Goal: Transaction & Acquisition: Purchase product/service

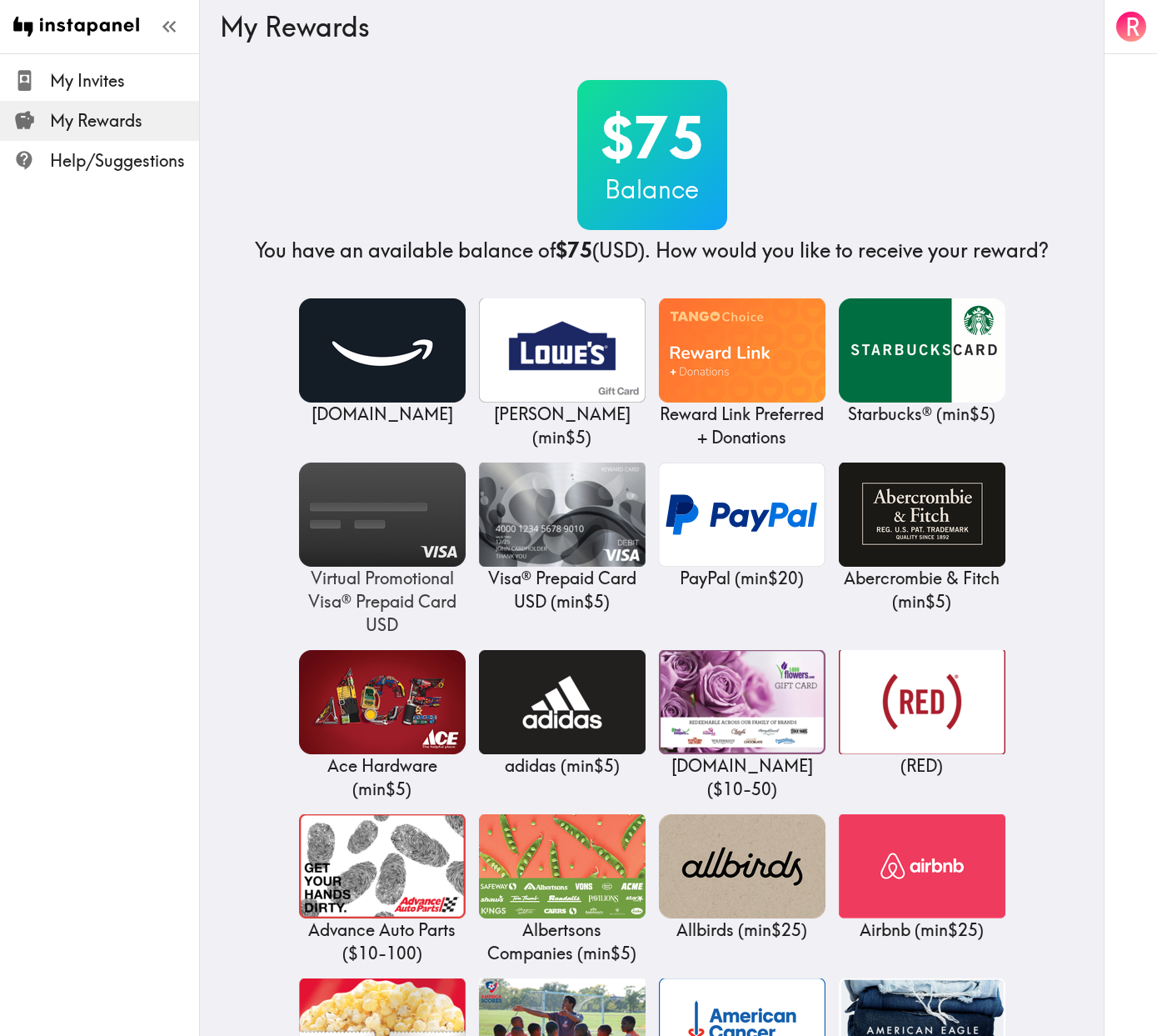
drag, startPoint x: 297, startPoint y: 577, endPoint x: 324, endPoint y: 550, distance: 38.2
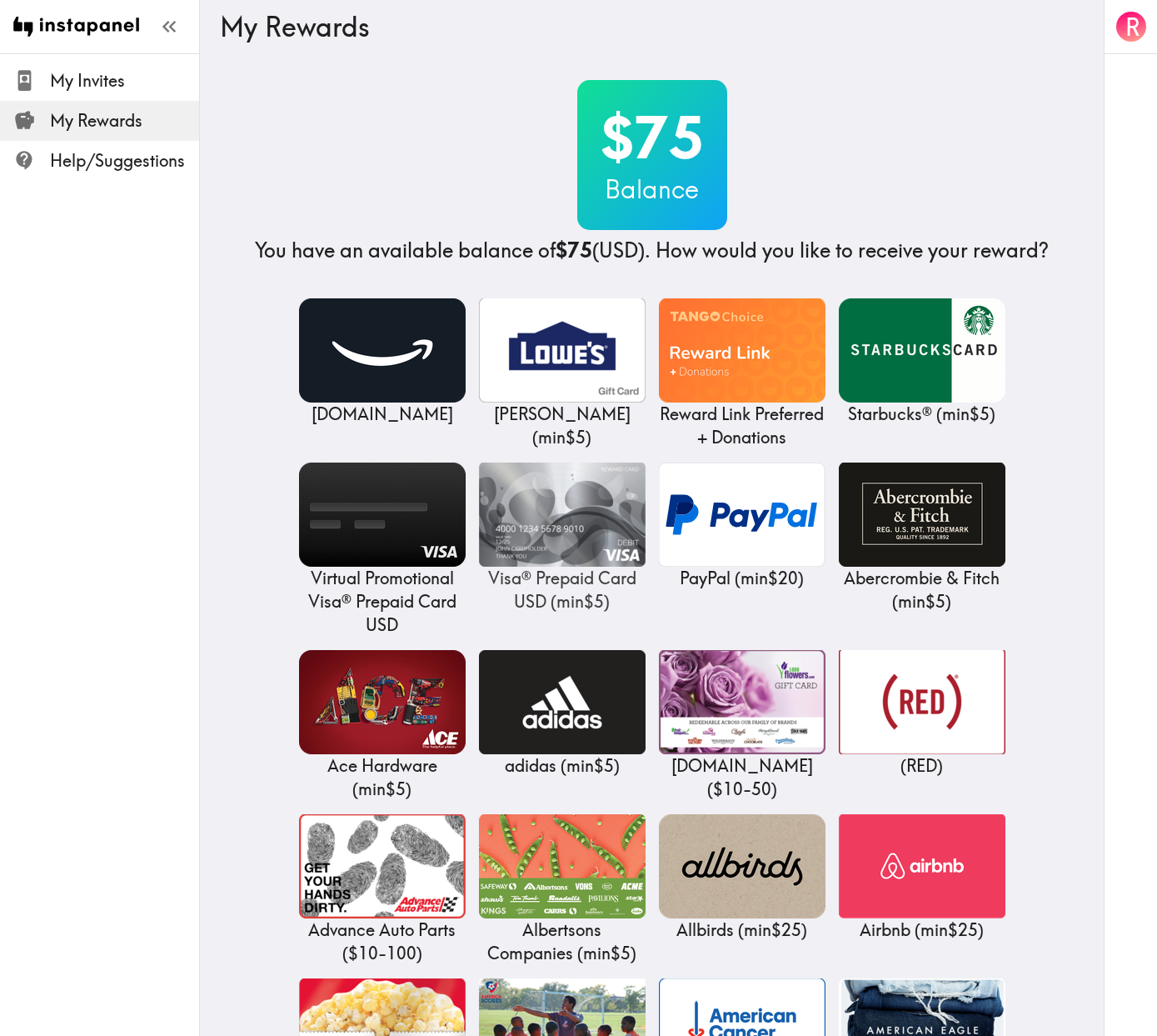
click at [518, 516] on img at bounding box center [562, 515] width 166 height 104
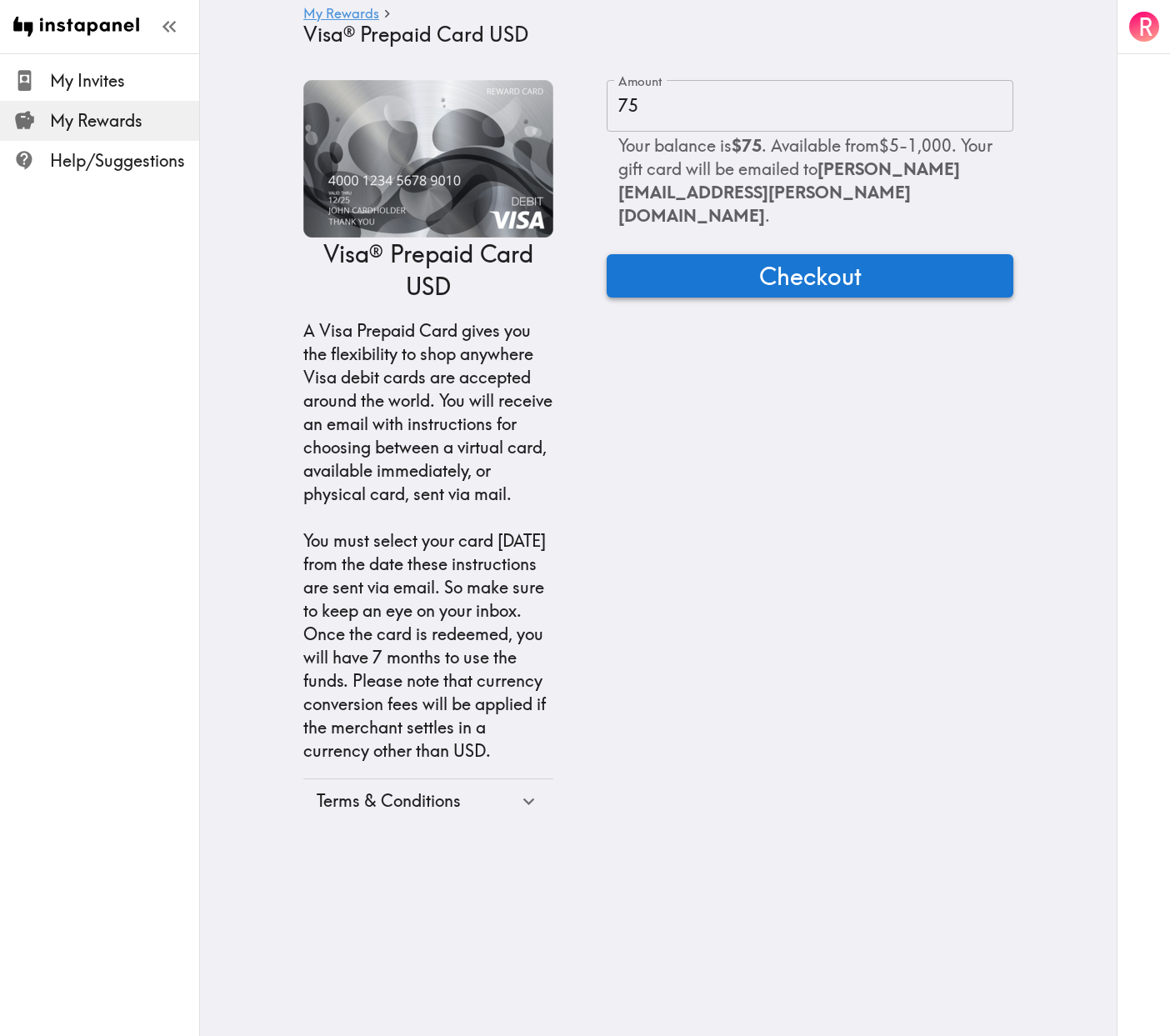
click at [759, 259] on span "Checkout" at bounding box center [810, 275] width 102 height 33
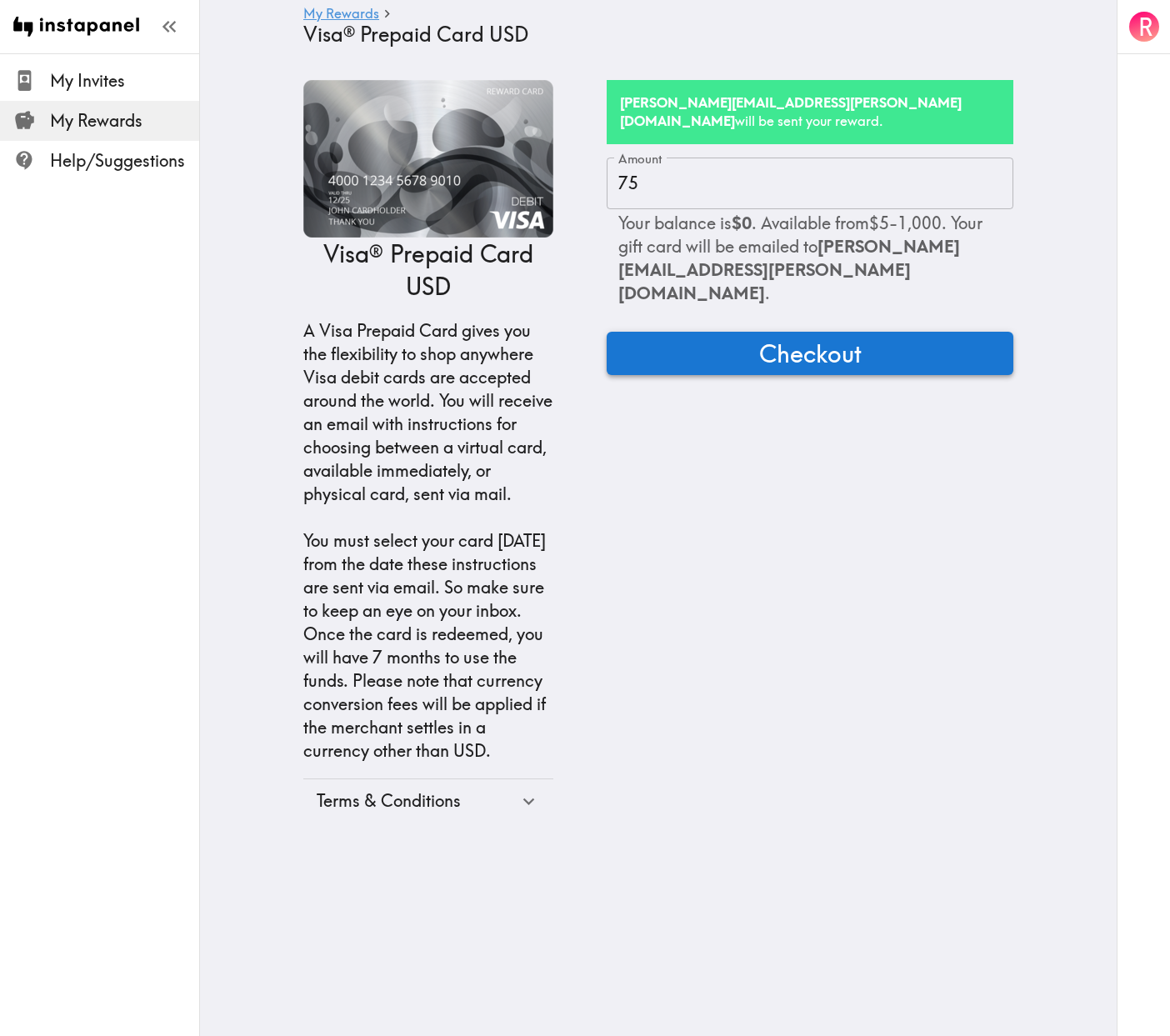
click at [799, 336] on span "Checkout" at bounding box center [810, 353] width 102 height 33
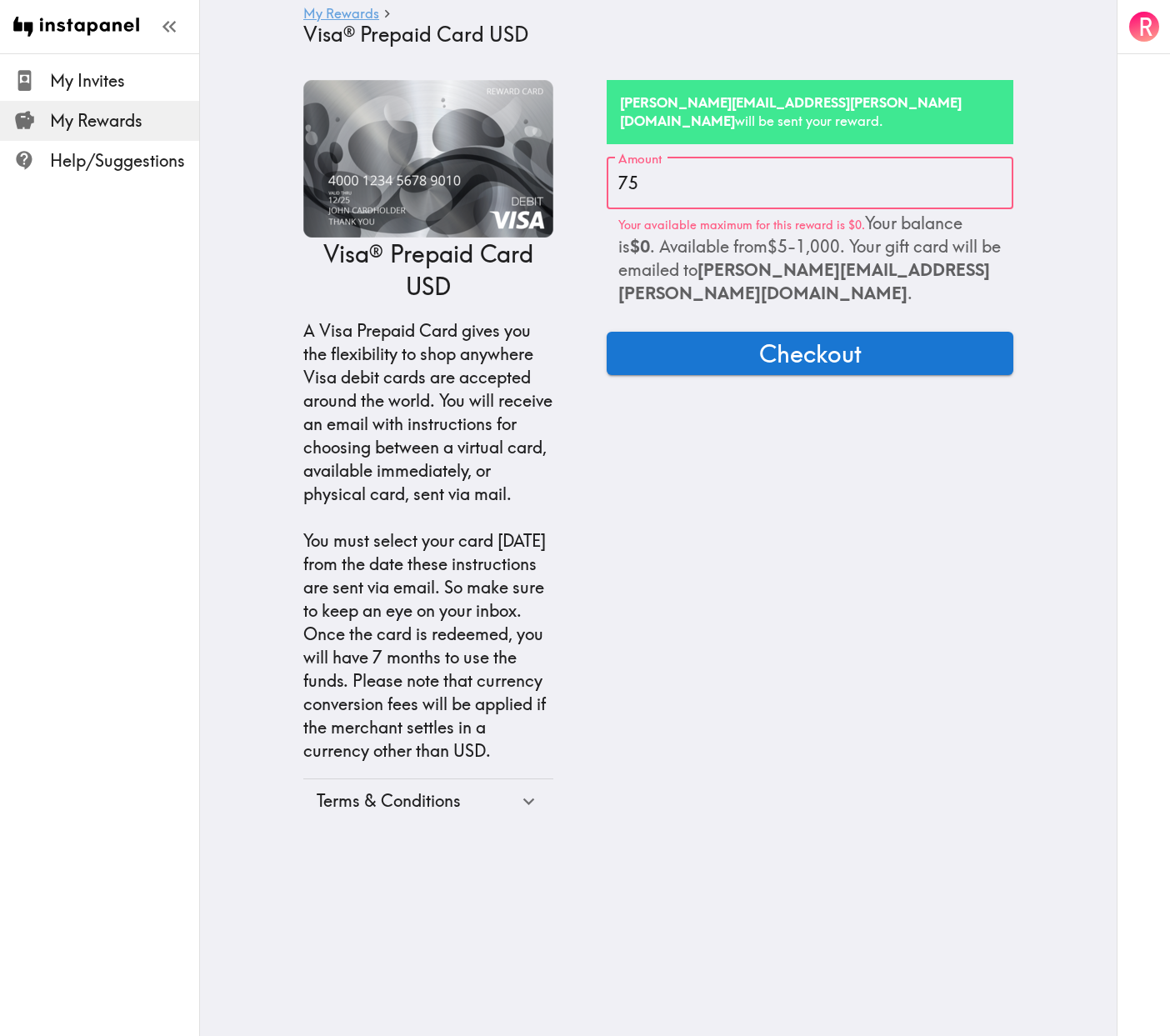
click at [335, 19] on link "My Rewards" at bounding box center [340, 15] width 76 height 16
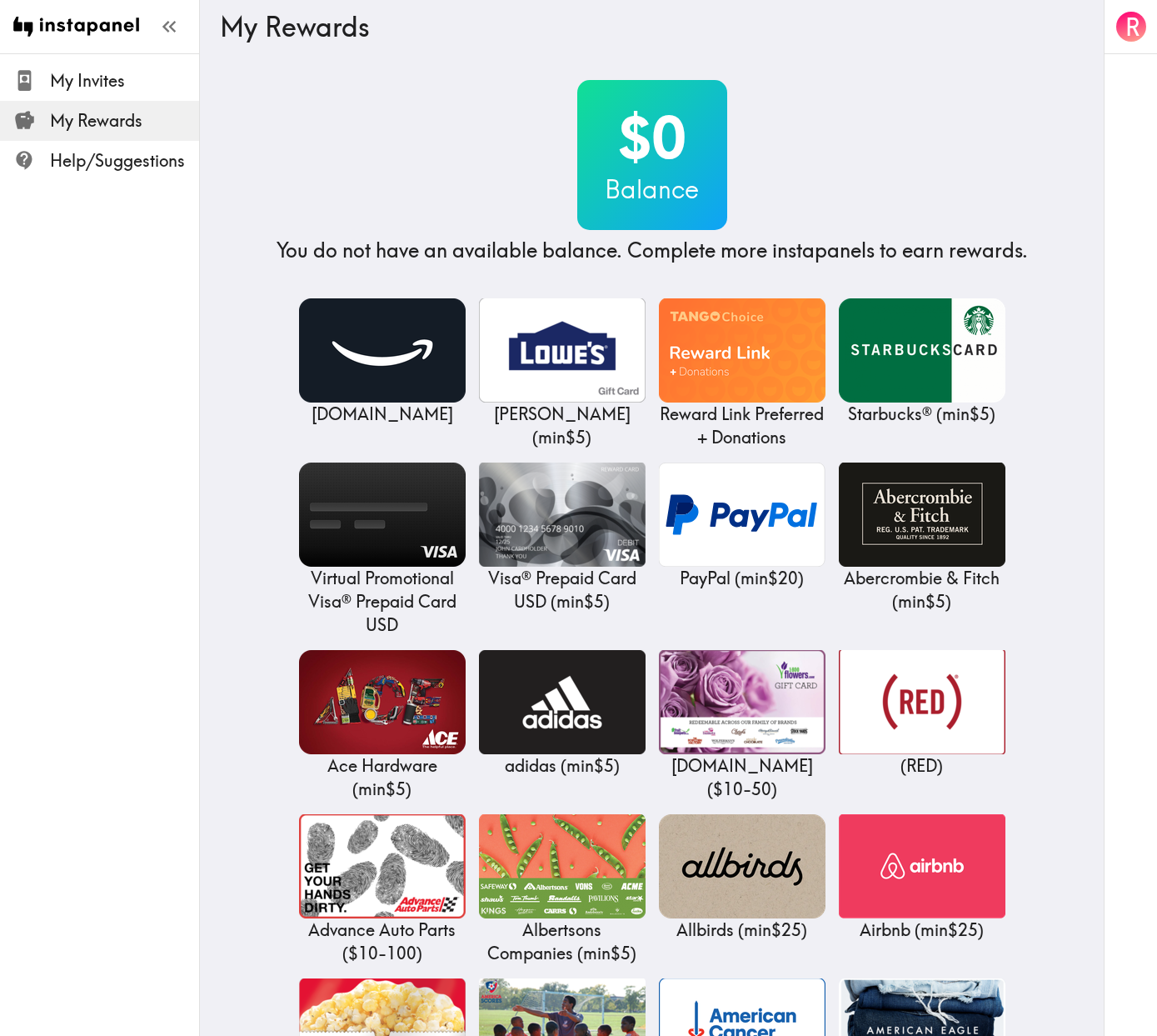
click at [122, 125] on span "My Rewards" at bounding box center [125, 121] width 150 height 24
click at [1123, 29] on icon "button" at bounding box center [1130, 27] width 23 height 23
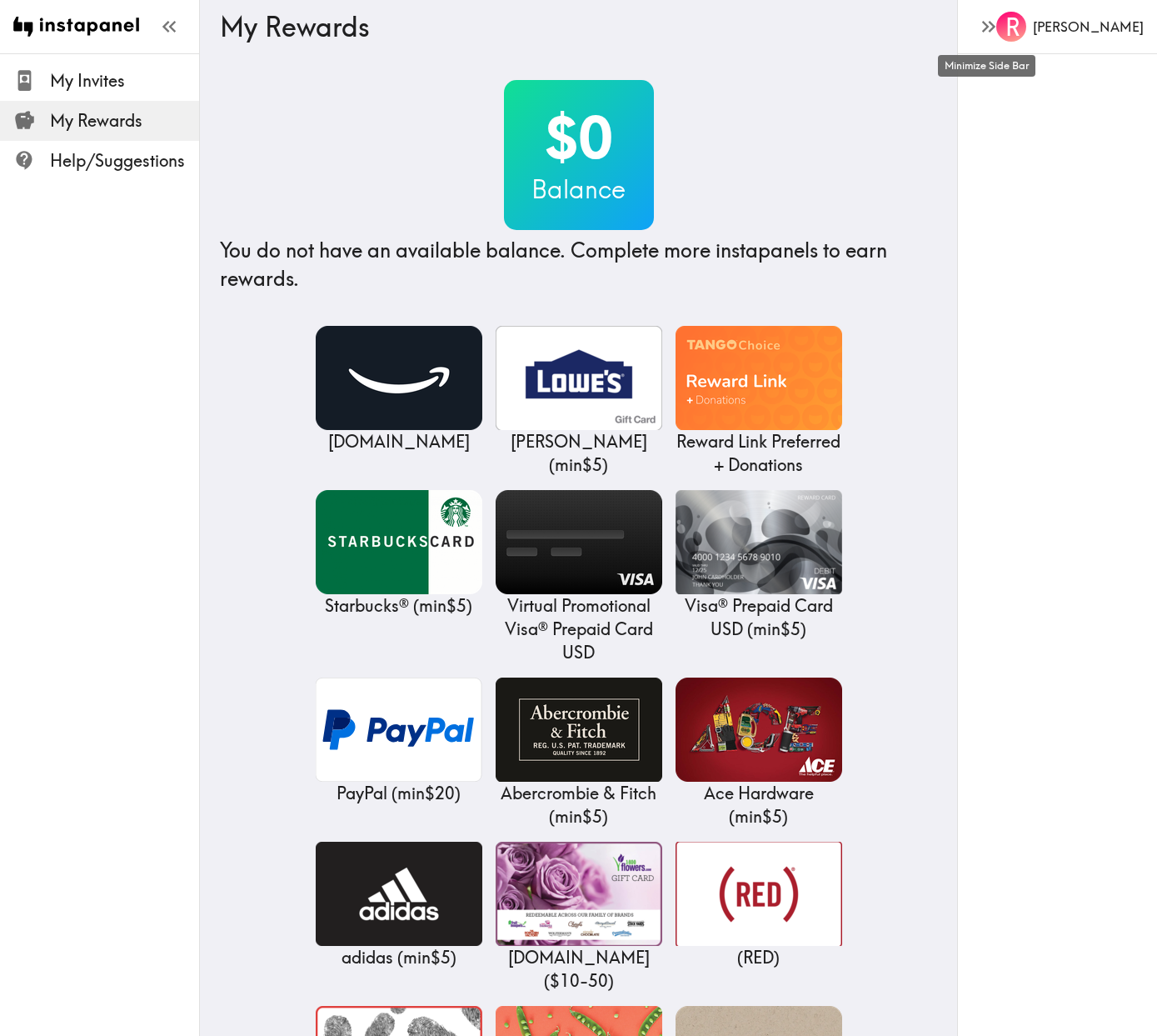
click at [995, 25] on icon "button" at bounding box center [988, 26] width 23 height 23
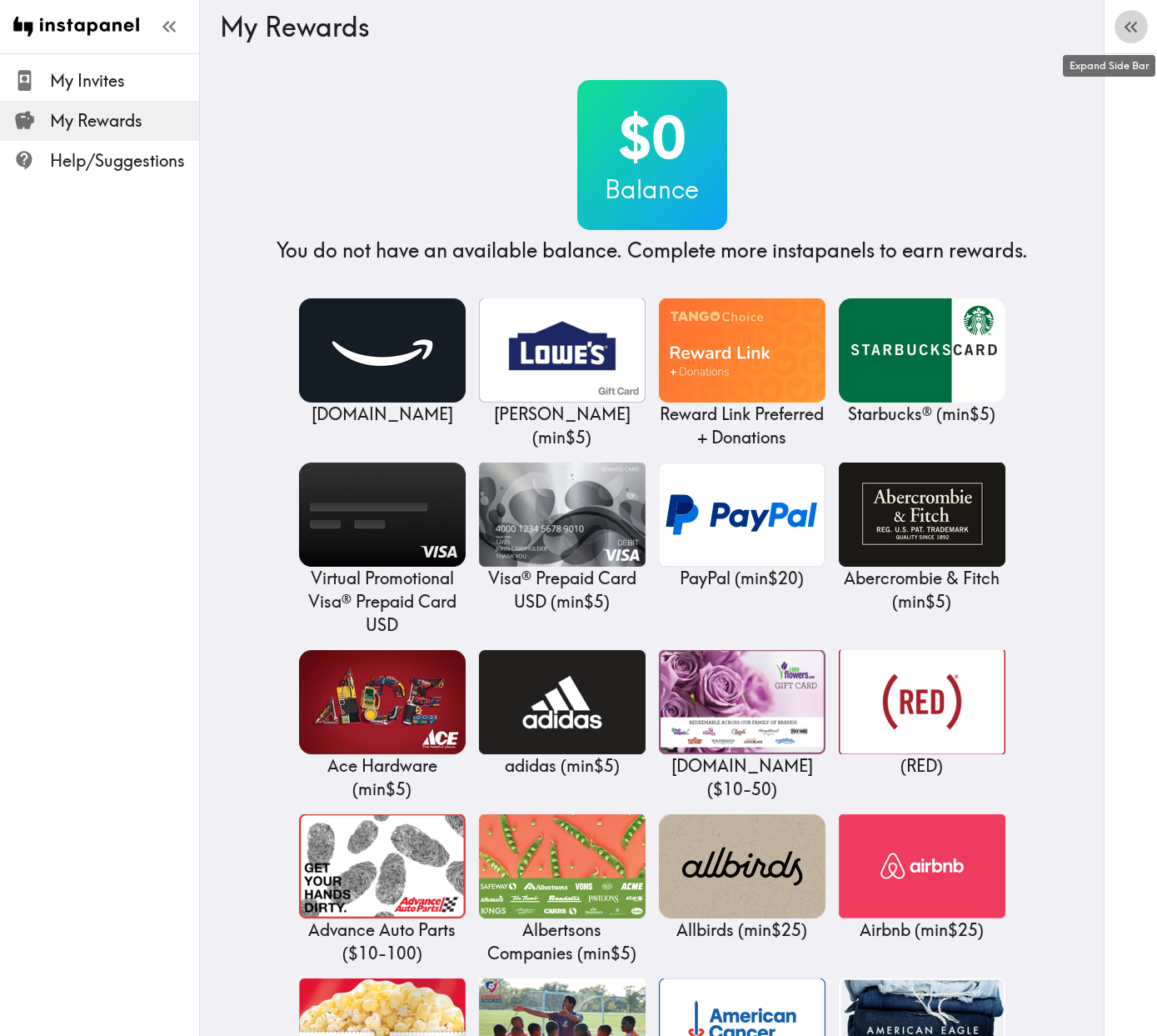
click at [1127, 27] on icon "button" at bounding box center [1127, 28] width 7 height 12
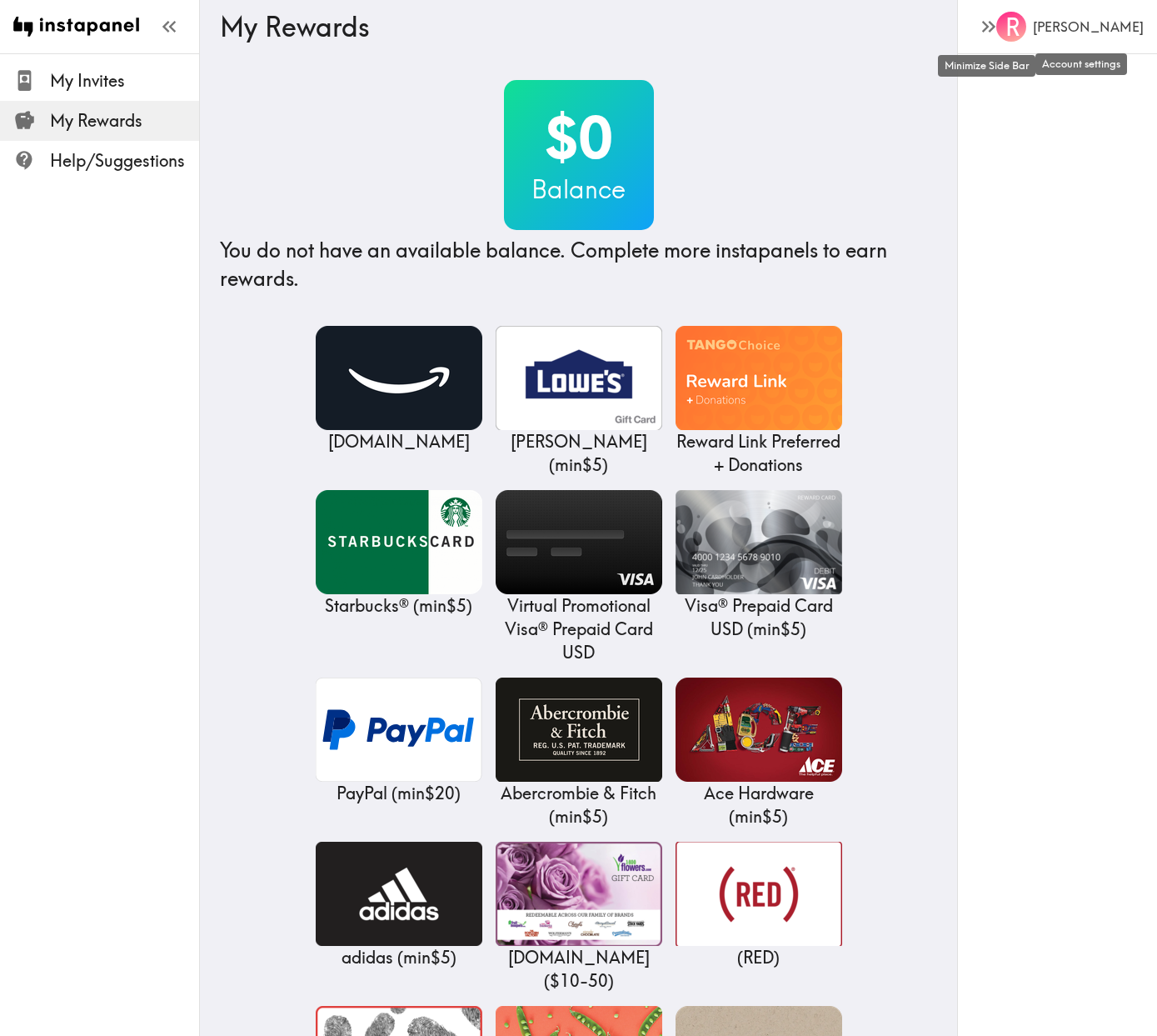
click at [1114, 24] on h6 "[PERSON_NAME]" at bounding box center [1088, 27] width 111 height 19
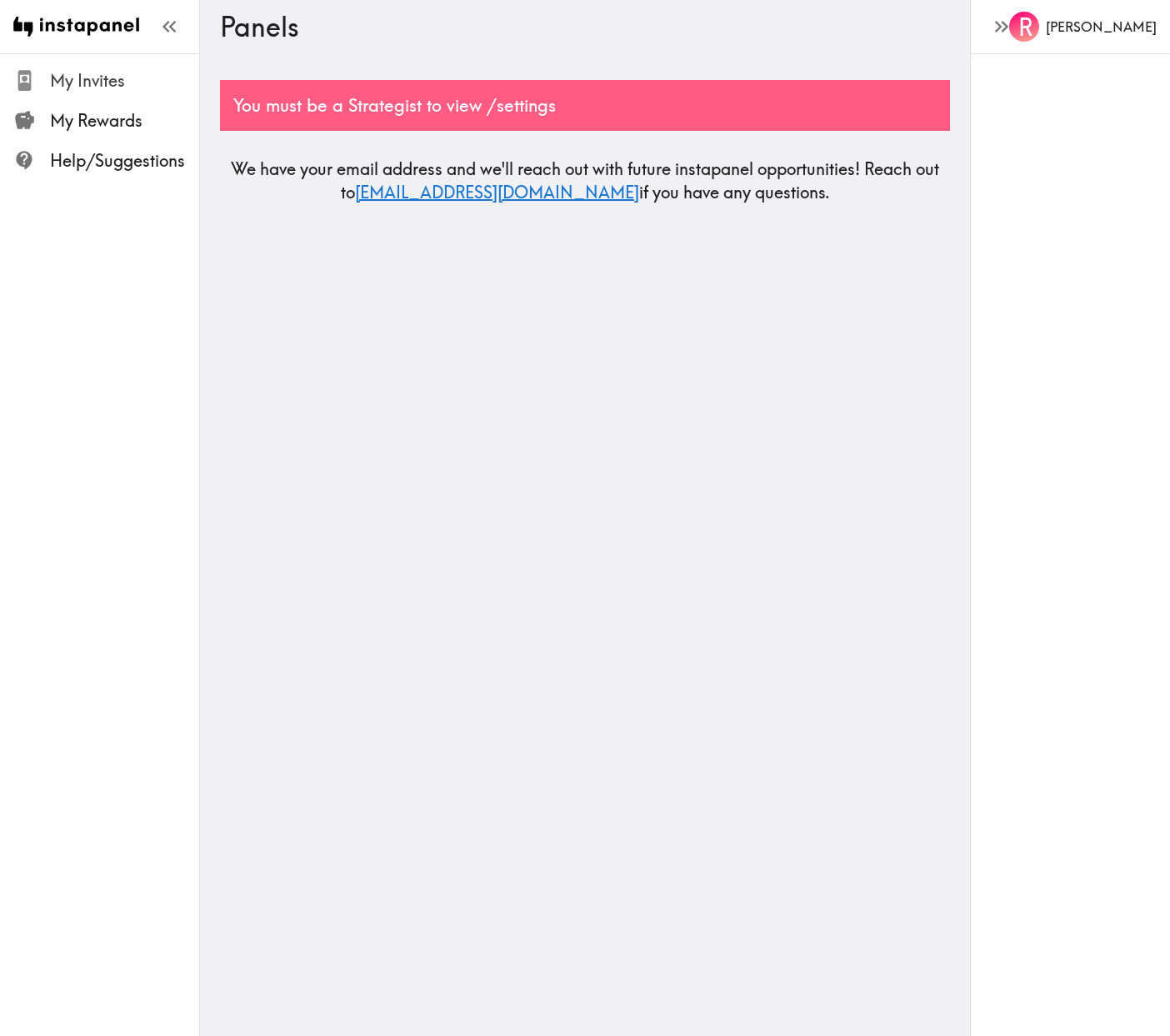
click at [72, 84] on span "My Invites" at bounding box center [125, 81] width 150 height 24
